Goal: Information Seeking & Learning: Learn about a topic

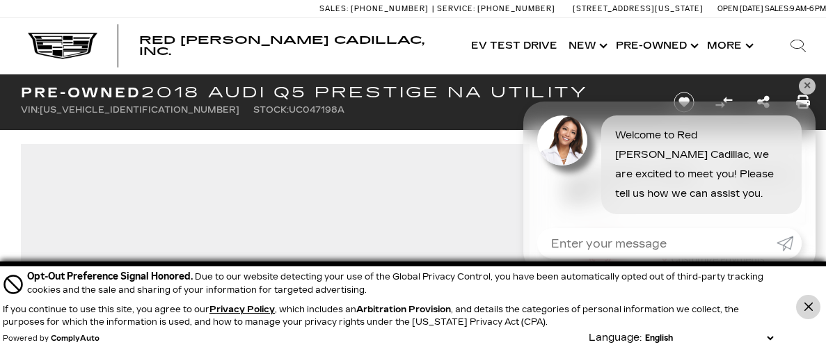
click at [816, 306] on button "Close Button" at bounding box center [808, 307] width 24 height 24
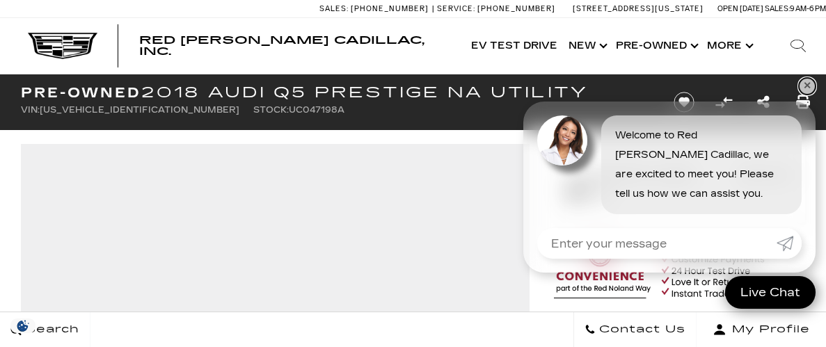
click at [807, 80] on link "✕" at bounding box center [807, 86] width 17 height 17
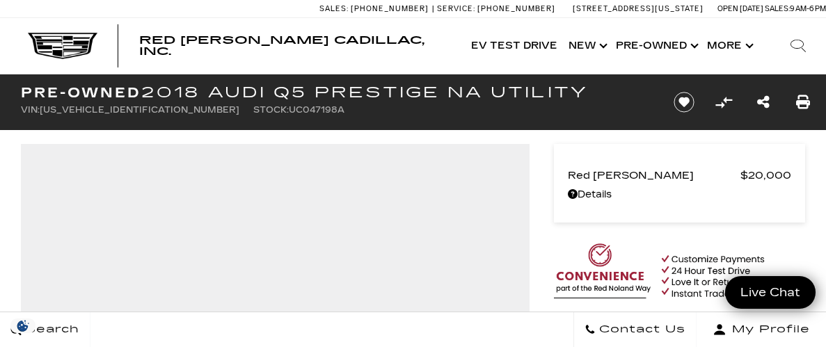
click at [796, 46] on icon at bounding box center [798, 46] width 17 height 17
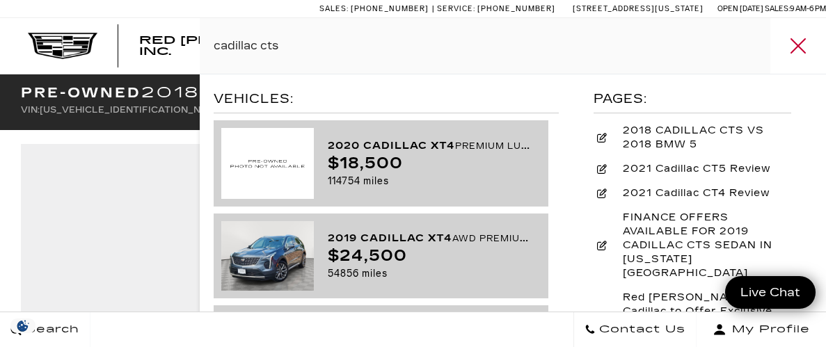
type input "cadillac cts"
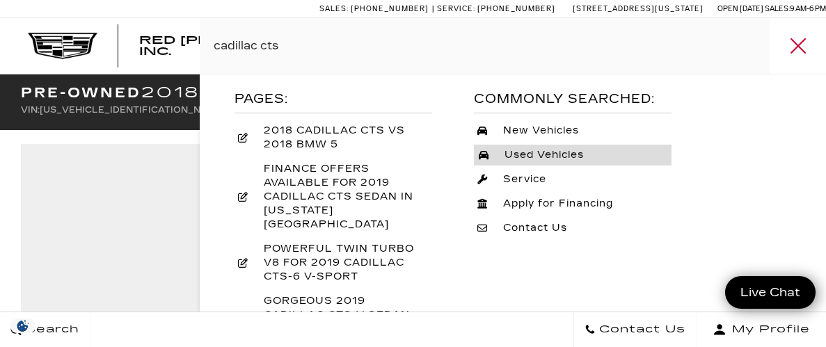
click at [545, 157] on span "Used Vehicles" at bounding box center [542, 155] width 97 height 14
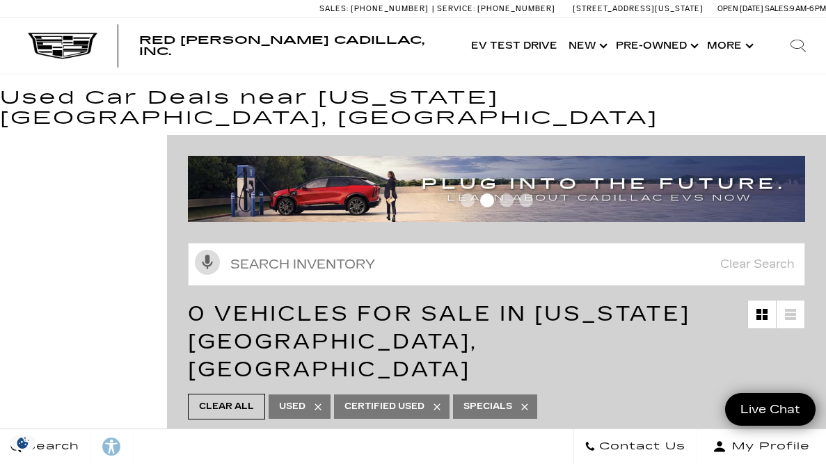
scroll to position [24, 0]
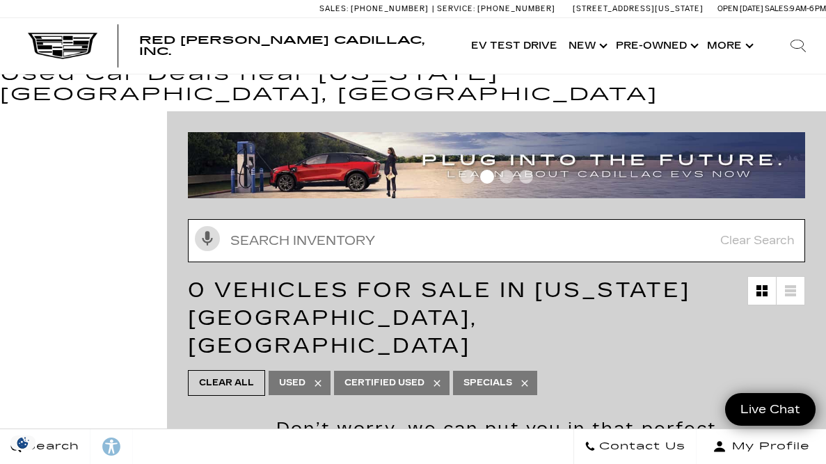
click at [327, 229] on input "text" at bounding box center [496, 240] width 617 height 43
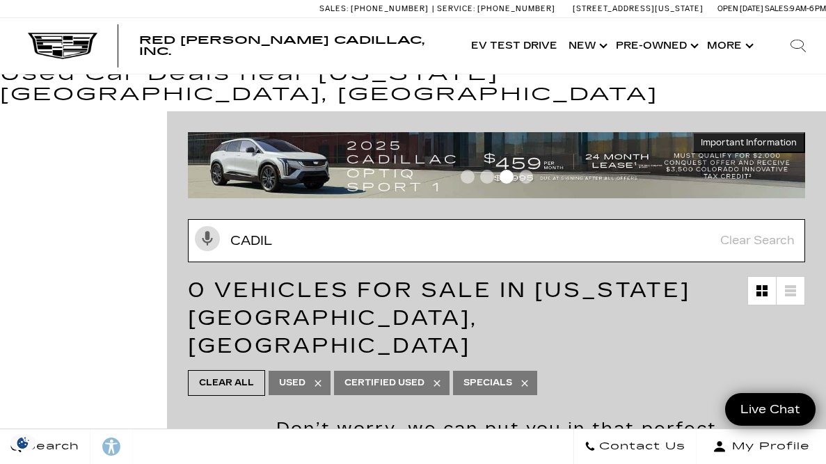
scroll to position [0, 0]
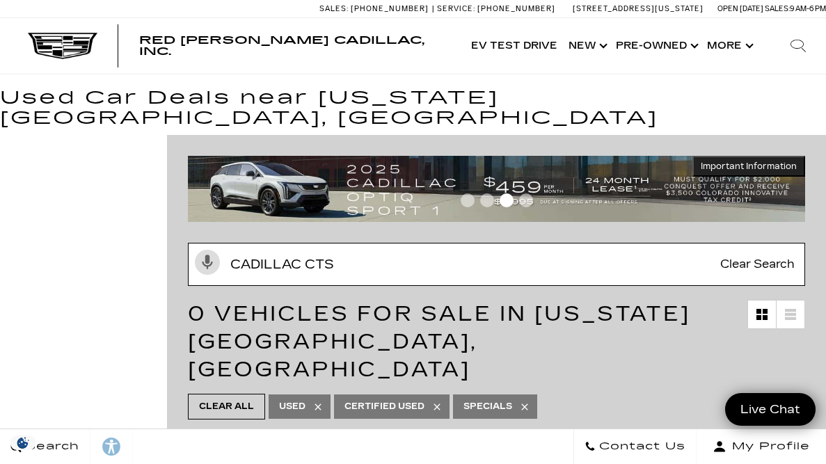
type input "cadillac cts"
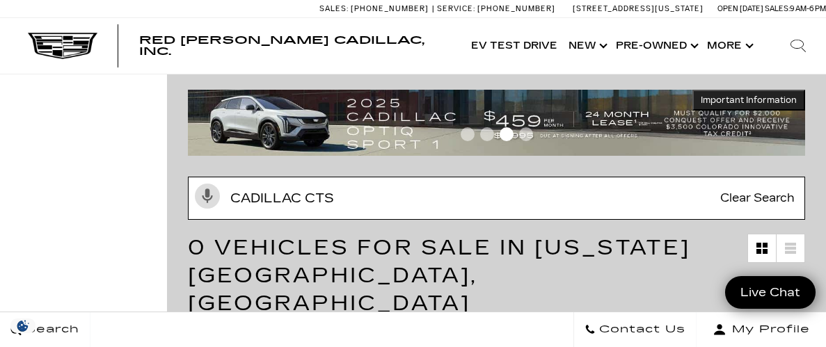
scroll to position [60, 0]
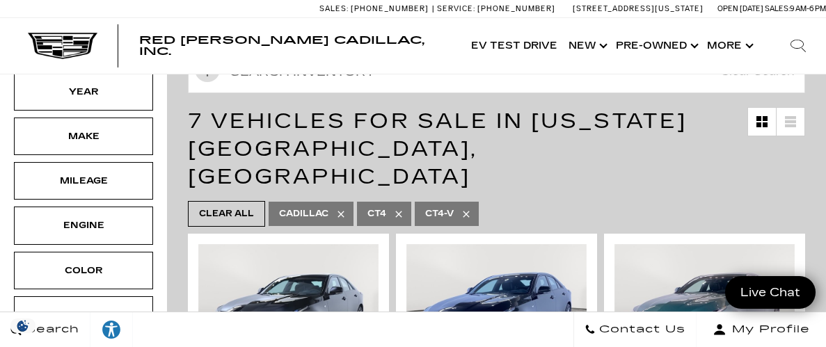
scroll to position [155, 0]
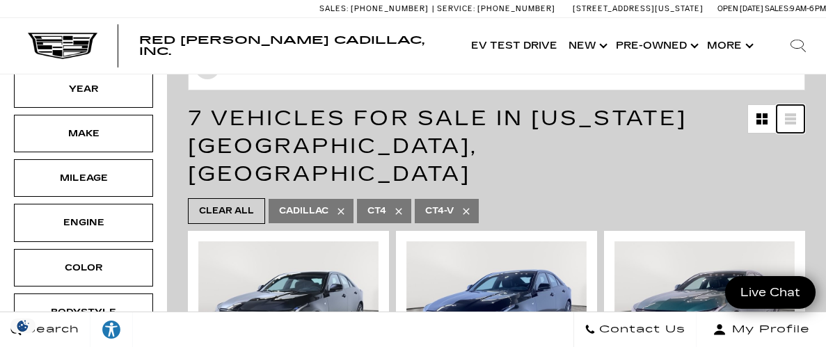
click at [793, 116] on icon at bounding box center [790, 118] width 11 height 11
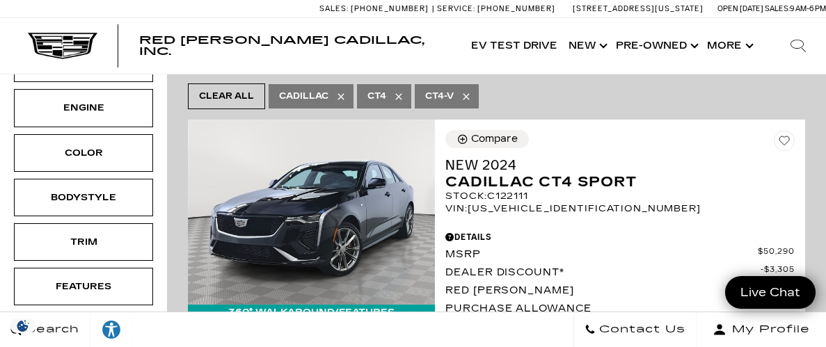
scroll to position [0, 0]
